Goal: Transaction & Acquisition: Purchase product/service

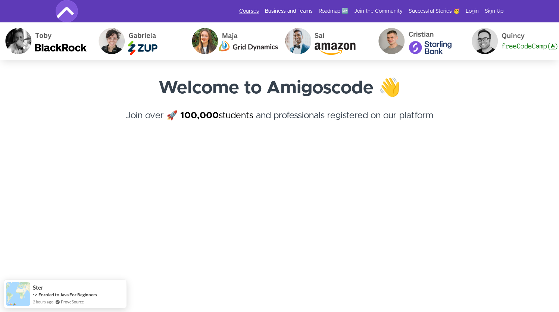
click at [244, 10] on link "Courses" at bounding box center [249, 10] width 20 height 7
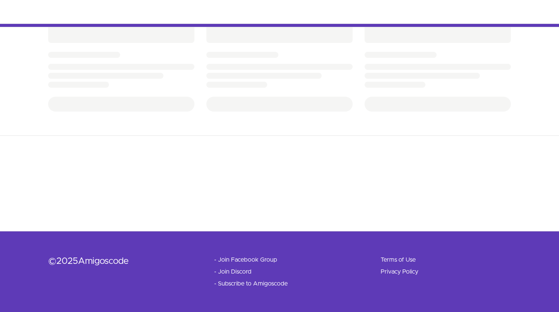
scroll to position [283, 0]
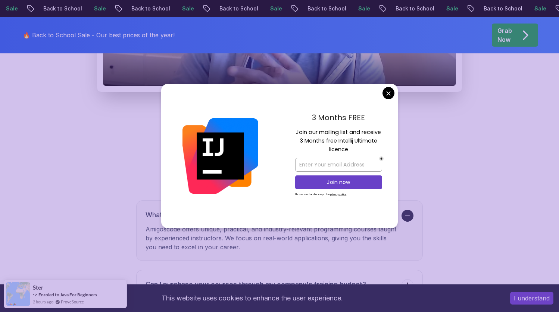
scroll to position [1426, 0]
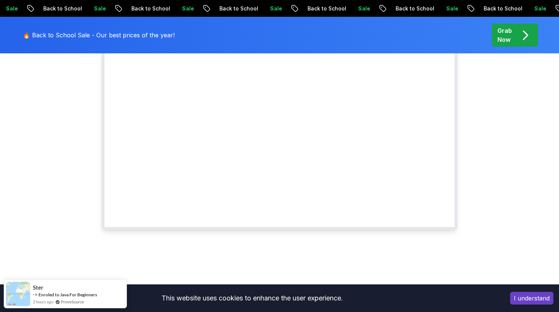
scroll to position [0, 0]
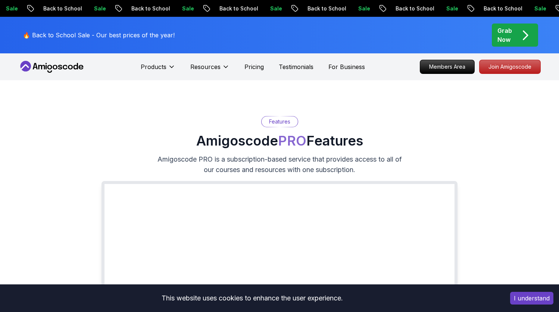
click at [505, 36] on p "Grab Now" at bounding box center [504, 35] width 15 height 18
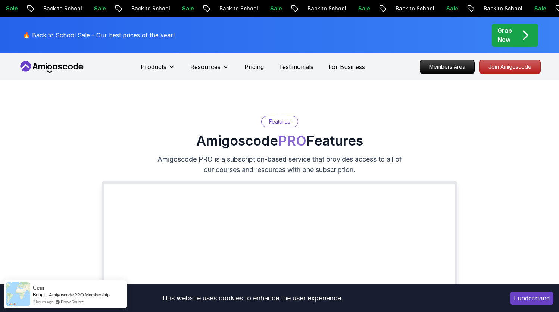
click at [502, 34] on p "Grab Now" at bounding box center [504, 35] width 15 height 18
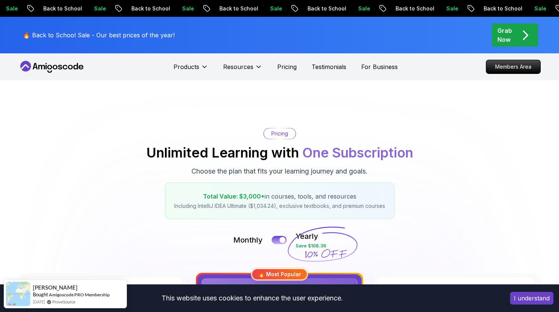
click at [512, 36] on p "Grab Now" at bounding box center [504, 35] width 15 height 18
click at [278, 68] on p "Pricing" at bounding box center [286, 66] width 19 height 9
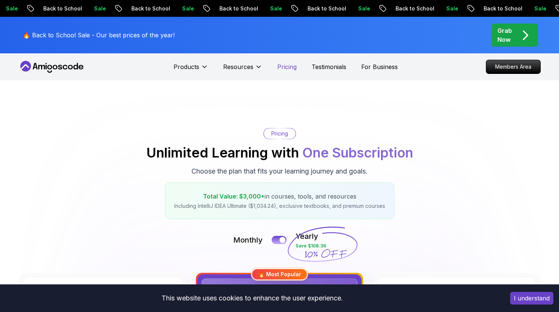
click at [289, 67] on p "Pricing" at bounding box center [286, 66] width 19 height 9
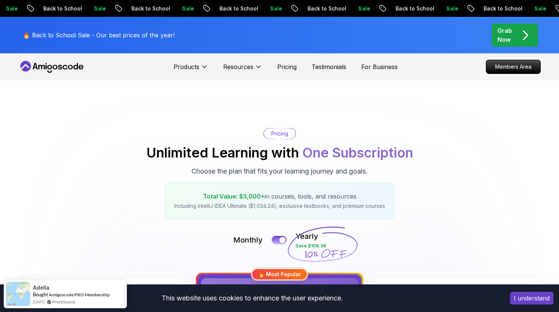
click at [282, 134] on p "Pricing" at bounding box center [279, 133] width 17 height 7
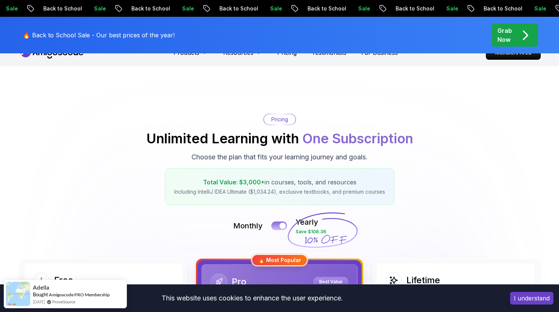
click at [277, 229] on button at bounding box center [279, 225] width 16 height 9
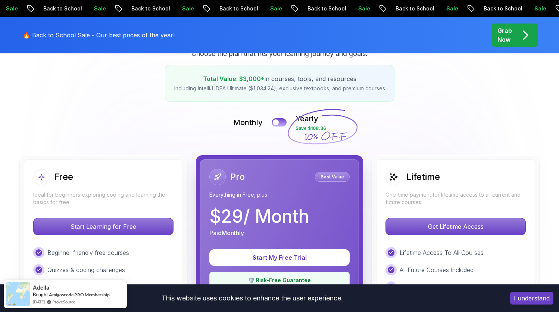
scroll to position [156, 0]
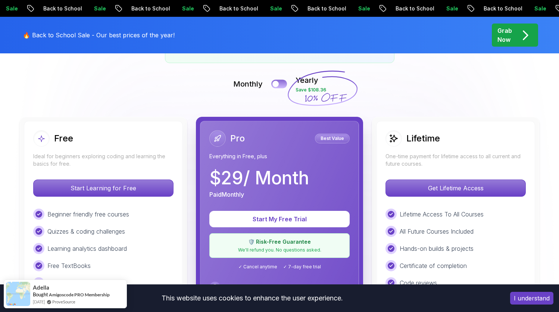
click at [282, 82] on button at bounding box center [279, 83] width 16 height 9
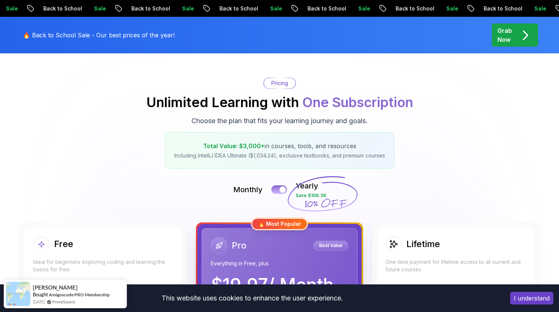
scroll to position [0, 0]
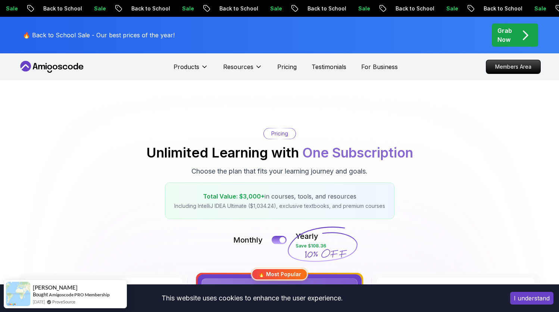
click at [96, 32] on p "🔥 Back to School Sale - Our best prices of the year!" at bounding box center [99, 35] width 152 height 9
click at [505, 34] on p "Grab Now" at bounding box center [504, 35] width 15 height 18
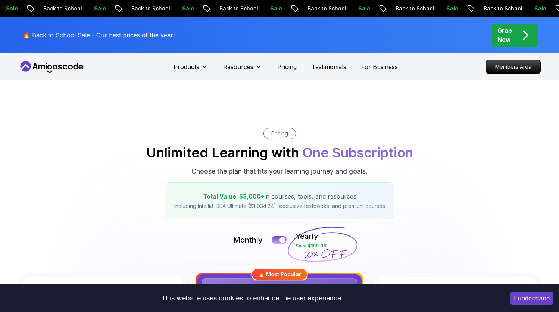
click at [505, 34] on p "Grab Now" at bounding box center [504, 35] width 15 height 18
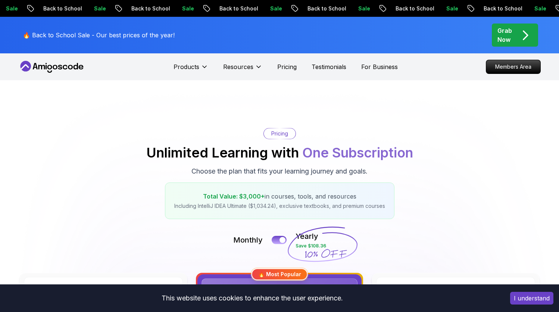
click at [505, 34] on p "Grab Now" at bounding box center [504, 35] width 15 height 18
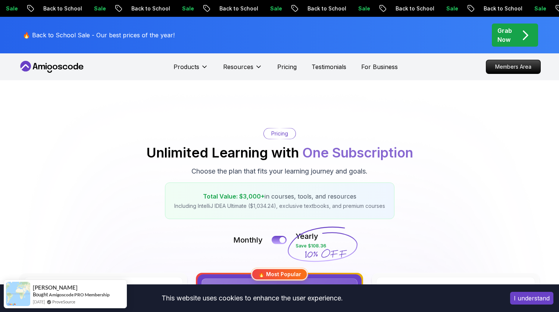
click at [526, 299] on button "I understand" at bounding box center [531, 298] width 43 height 13
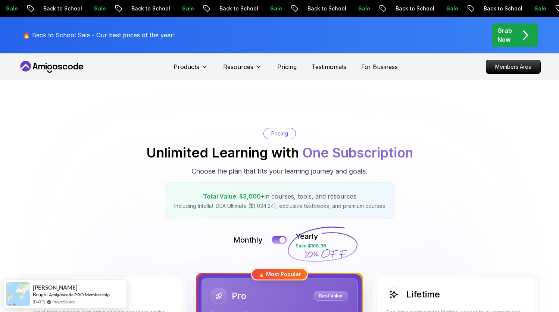
click at [520, 41] on span "pre-order" at bounding box center [515, 35] width 46 height 23
click at [512, 37] on p "Grab Now" at bounding box center [504, 35] width 15 height 18
click at [508, 31] on p "Grab Now" at bounding box center [504, 35] width 15 height 18
click at [371, 4] on div "Sale Back to School Sale Back to School Sale Back to School Sale Back to School…" at bounding box center [279, 8] width 559 height 17
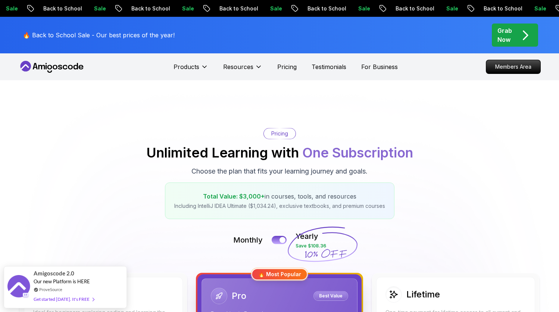
click at [512, 37] on p "Grab Now" at bounding box center [504, 35] width 15 height 18
click at [512, 35] on p "Grab Now" at bounding box center [504, 35] width 15 height 18
